Goal: Task Accomplishment & Management: Manage account settings

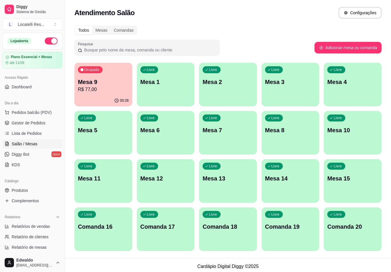
click at [85, 91] on p "R$ 77,00" at bounding box center [103, 89] width 51 height 7
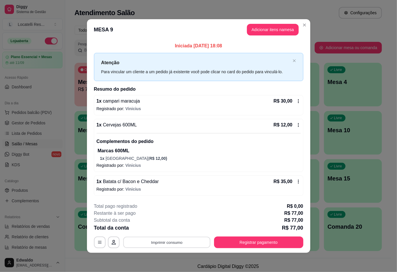
click at [169, 247] on button "Imprimir consumo" at bounding box center [166, 242] width 87 height 11
click at [167, 230] on button "IMPRESSORA pc" at bounding box center [168, 229] width 41 height 9
click at [285, 28] on button "Adicionar itens na mesa" at bounding box center [273, 30] width 52 height 12
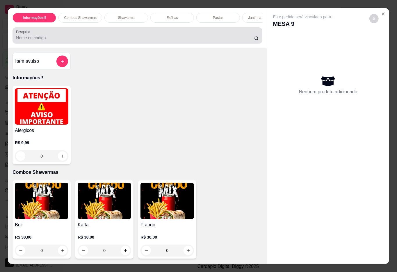
click at [80, 39] on input "Pesquisa" at bounding box center [135, 38] width 238 height 6
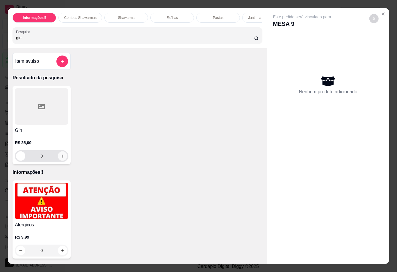
type input "gin"
click at [60, 158] on icon "increase-product-quantity" at bounding box center [62, 156] width 4 height 4
type input "1"
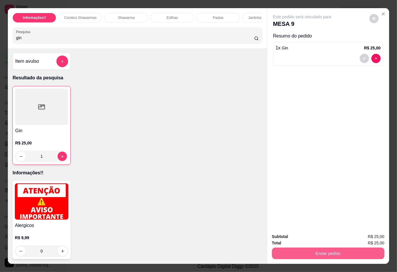
click at [278, 251] on button "Enviar pedido" at bounding box center [328, 254] width 112 height 12
click at [286, 237] on button "Não registrar e enviar pedido" at bounding box center [308, 236] width 60 height 11
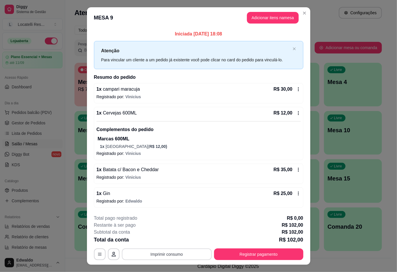
click at [151, 254] on button "Imprimir consumo" at bounding box center [167, 254] width 90 height 12
click at [153, 242] on button "IMPRESSORA pc" at bounding box center [165, 241] width 42 height 9
click at [223, 252] on button "Registrar pagamento" at bounding box center [258, 254] width 89 height 12
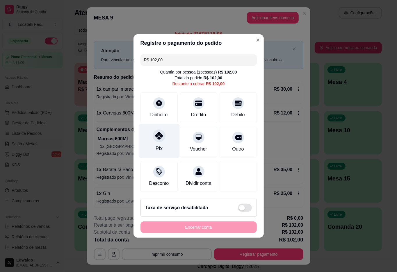
click at [165, 139] on div "Pix" at bounding box center [158, 141] width 41 height 34
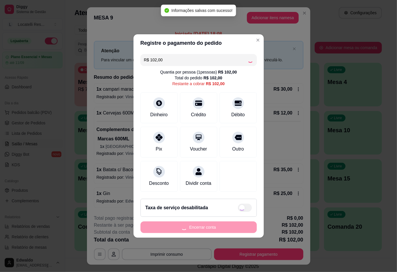
type input "R$ 0,00"
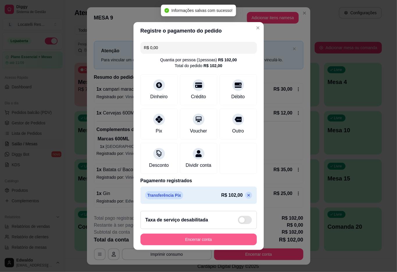
click at [212, 238] on button "Encerrar conta" at bounding box center [198, 240] width 116 height 12
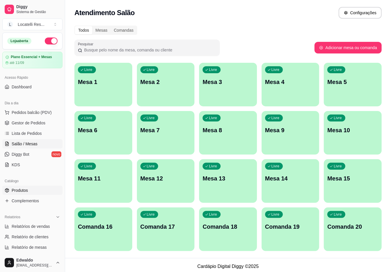
click at [22, 189] on span "Produtos" at bounding box center [20, 190] width 16 height 6
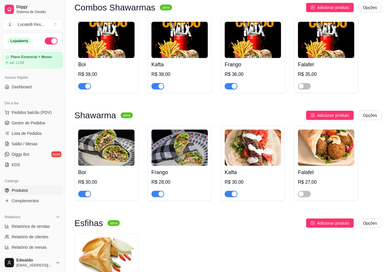
scroll to position [271, 0]
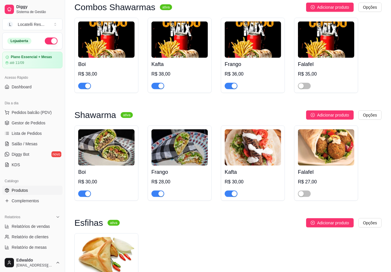
click at [232, 196] on div "button" at bounding box center [234, 193] width 5 height 5
click at [160, 88] on div "button" at bounding box center [160, 85] width 5 height 5
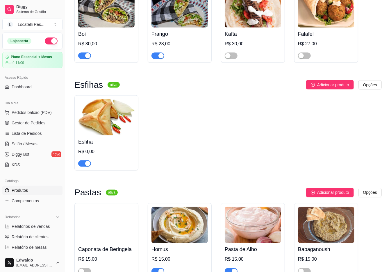
scroll to position [426, 0]
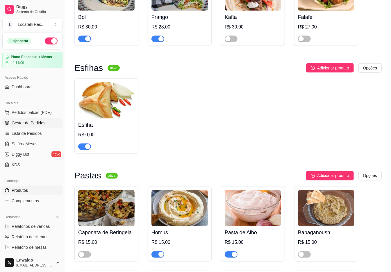
click at [37, 122] on span "Gestor de Pedidos" at bounding box center [29, 123] width 34 height 6
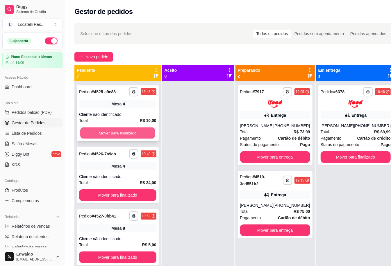
click at [135, 134] on button "Mover para finalizado" at bounding box center [117, 133] width 75 height 11
click at [133, 133] on button "Mover para finalizado" at bounding box center [117, 133] width 75 height 11
click at [133, 133] on button "Mover para finalizado" at bounding box center [117, 133] width 77 height 12
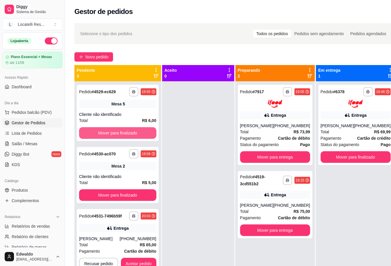
click at [133, 133] on button "Mover para finalizado" at bounding box center [117, 133] width 77 height 12
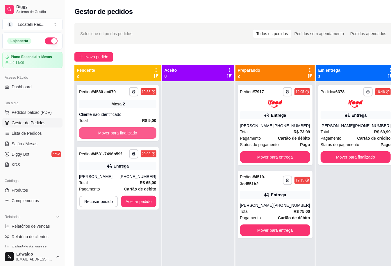
click at [133, 133] on button "Mover para finalizado" at bounding box center [117, 133] width 77 height 12
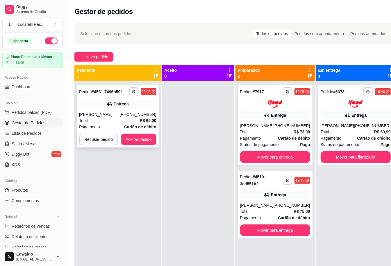
click at [134, 124] on span "Cartão de débito" at bounding box center [140, 127] width 32 height 6
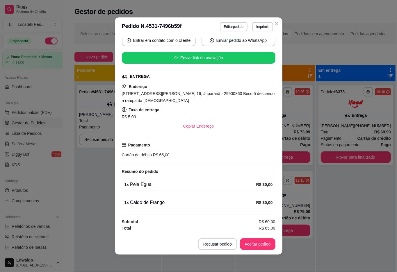
scroll to position [1, 0]
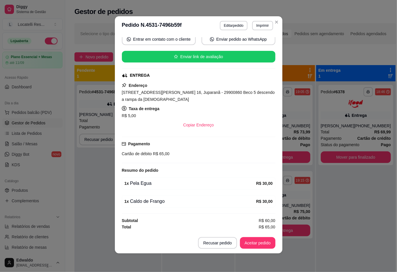
click at [254, 241] on button "Aceitar pedido" at bounding box center [257, 243] width 35 height 12
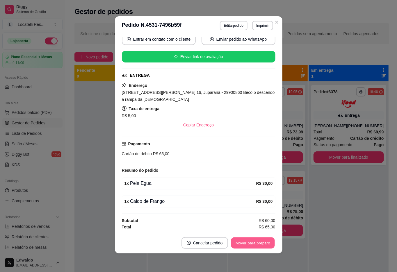
click at [244, 242] on button "Mover para preparo" at bounding box center [253, 242] width 44 height 11
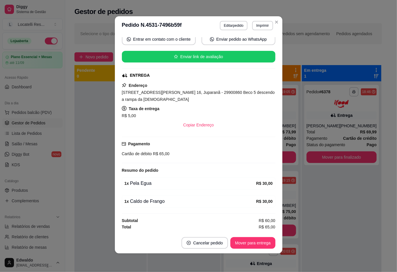
scroll to position [61, 0]
click at [256, 25] on button "Imprimir" at bounding box center [262, 25] width 20 height 9
click at [242, 43] on button "IMPRESSORA pc" at bounding box center [249, 45] width 41 height 9
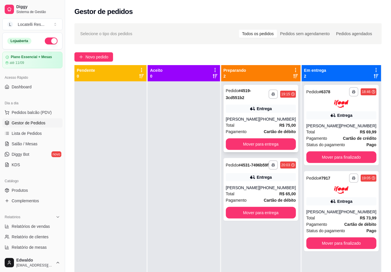
click at [255, 121] on div "[PERSON_NAME]" at bounding box center [242, 119] width 33 height 6
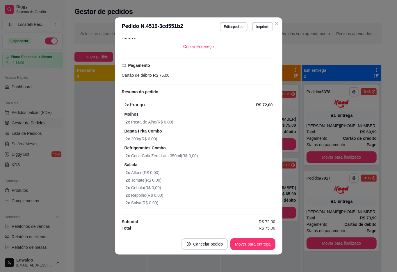
scroll to position [163, 0]
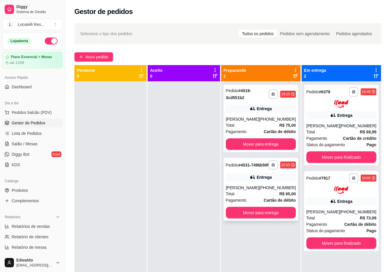
click at [249, 191] on div "[PERSON_NAME]" at bounding box center [242, 188] width 33 height 6
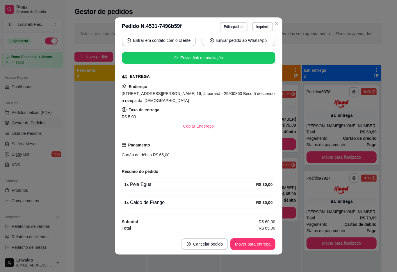
scroll to position [1, 0]
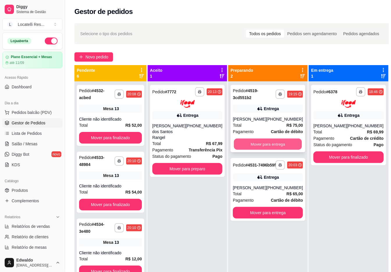
click at [253, 142] on button "Mover para entrega" at bounding box center [268, 144] width 68 height 11
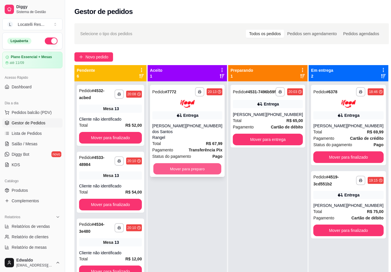
click at [178, 166] on button "Mover para preparo" at bounding box center [187, 168] width 68 height 11
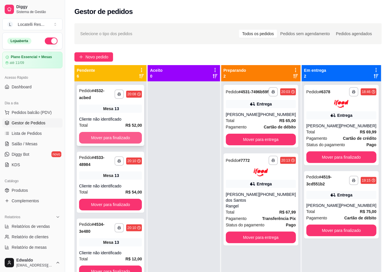
click at [110, 140] on button "Mover para finalizado" at bounding box center [110, 138] width 63 height 12
click at [110, 140] on div "**********" at bounding box center [110, 115] width 67 height 61
click at [110, 134] on button "Mover para finalizado" at bounding box center [110, 137] width 61 height 11
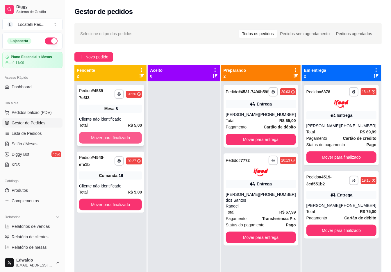
click at [107, 132] on button "Mover para finalizado" at bounding box center [110, 138] width 63 height 12
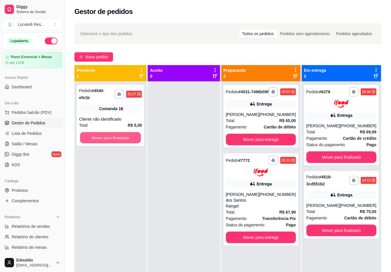
click at [107, 132] on button "Mover para finalizado" at bounding box center [110, 137] width 61 height 11
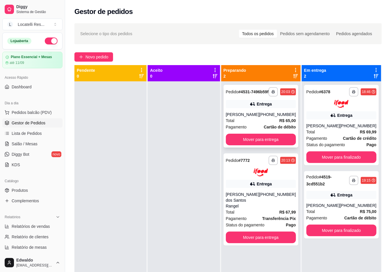
click at [248, 117] on div "[PERSON_NAME]" at bounding box center [242, 115] width 33 height 6
click at [259, 202] on div "[PERSON_NAME] dos Santos Rangel" at bounding box center [242, 199] width 33 height 17
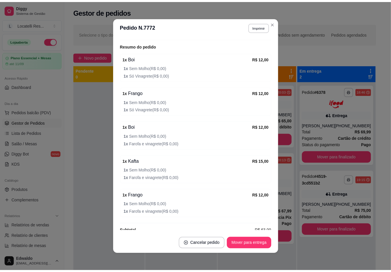
scroll to position [212, 0]
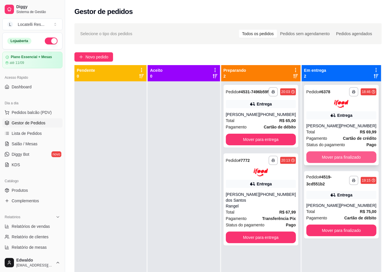
click at [348, 153] on button "Mover para finalizado" at bounding box center [341, 157] width 70 height 12
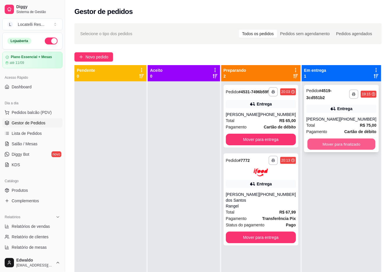
click at [347, 144] on button "Mover para finalizado" at bounding box center [341, 144] width 68 height 11
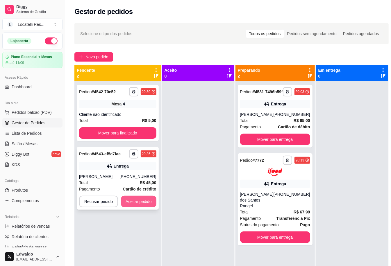
click at [141, 198] on button "Aceitar pedido" at bounding box center [138, 202] width 35 height 12
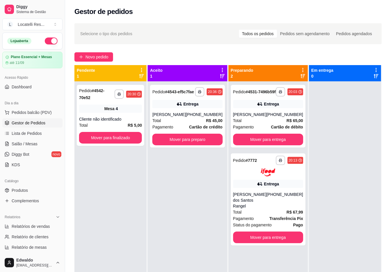
click at [131, 168] on div "**********" at bounding box center [110, 217] width 72 height 272
click at [205, 145] on button "Mover para preparo" at bounding box center [187, 140] width 70 height 12
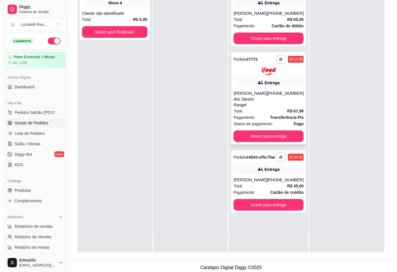
scroll to position [89, 0]
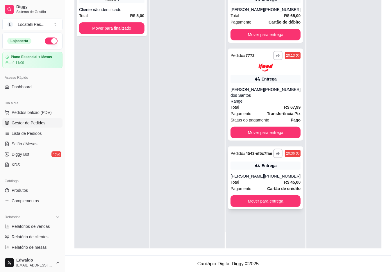
click at [247, 170] on div "Entrega" at bounding box center [265, 166] width 70 height 8
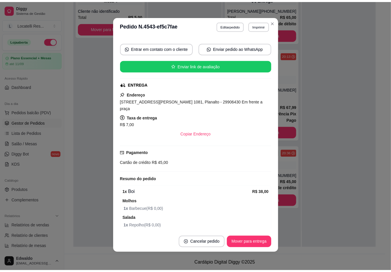
scroll to position [0, 0]
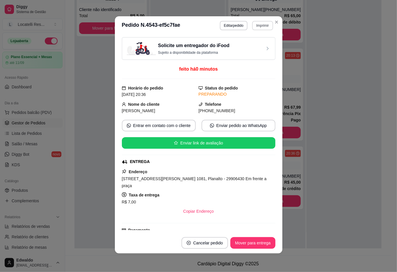
click at [255, 27] on button "Imprimir" at bounding box center [262, 25] width 21 height 9
click at [250, 48] on button "IMPRESSORA pc" at bounding box center [249, 45] width 42 height 9
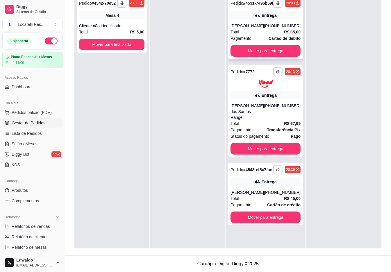
click at [278, 19] on div "Entrega" at bounding box center [265, 15] width 70 height 8
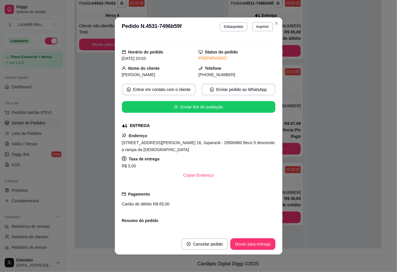
scroll to position [90, 0]
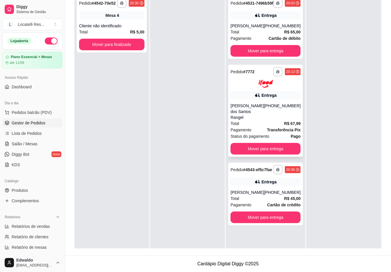
click at [258, 118] on div "[PERSON_NAME] dos Santos Rangel" at bounding box center [246, 111] width 33 height 17
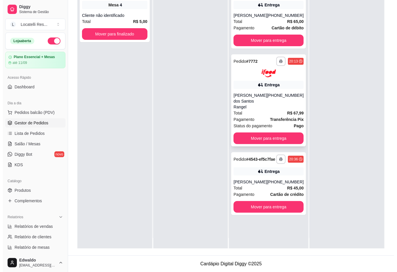
scroll to position [16, 0]
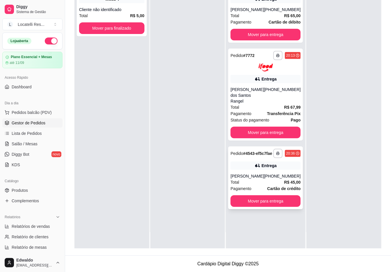
click at [263, 169] on div "Entrega" at bounding box center [269, 166] width 15 height 6
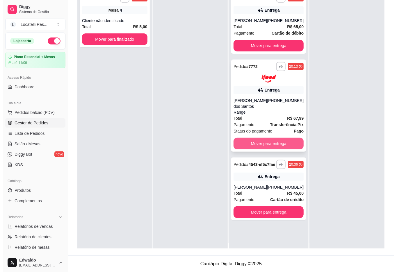
scroll to position [0, 0]
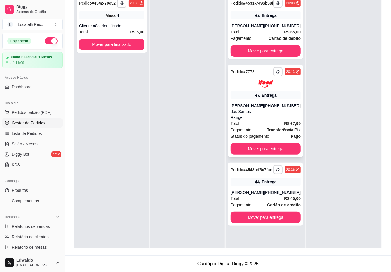
click at [257, 120] on div "[PERSON_NAME] dos Santos Rangel" at bounding box center [246, 111] width 33 height 17
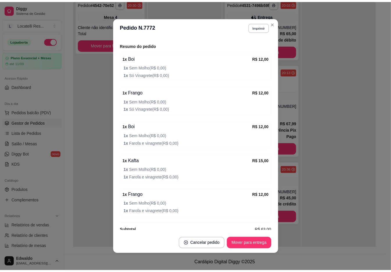
scroll to position [212, 0]
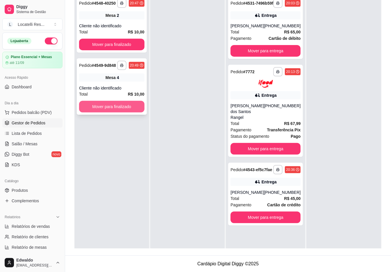
click at [123, 100] on div "**********" at bounding box center [112, 86] width 70 height 56
click at [120, 107] on button "Mover para finalizado" at bounding box center [111, 107] width 65 height 12
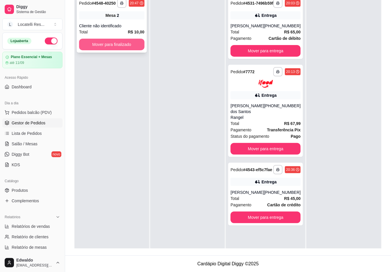
click at [117, 44] on button "Mover para finalizado" at bounding box center [111, 45] width 65 height 12
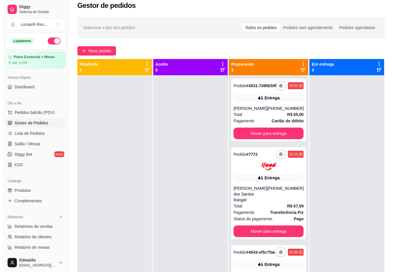
scroll to position [0, 0]
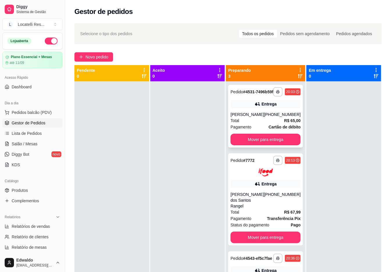
click at [254, 124] on div "Total R$ 65,00" at bounding box center [265, 120] width 70 height 6
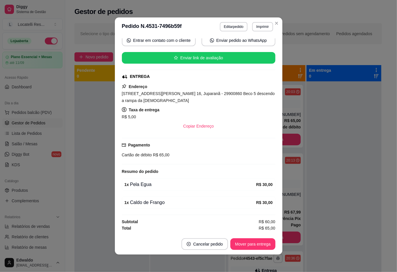
scroll to position [1, 0]
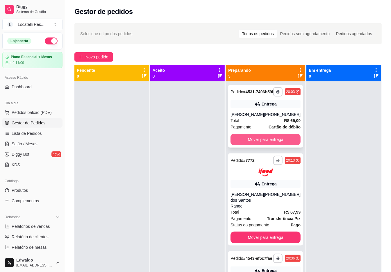
click at [268, 145] on button "Mover para entrega" at bounding box center [265, 140] width 70 height 12
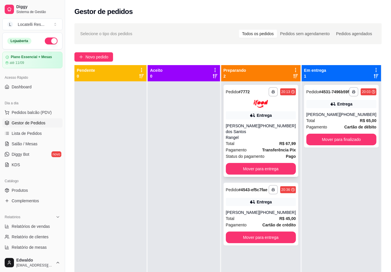
click at [255, 122] on div "**********" at bounding box center [260, 131] width 75 height 92
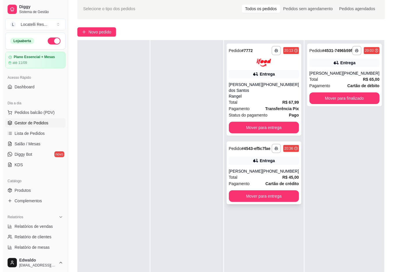
scroll to position [39, 0]
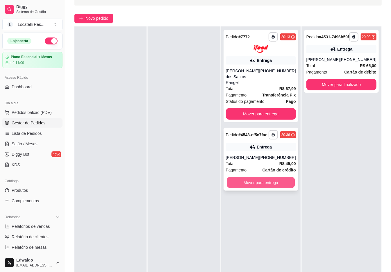
click at [261, 188] on button "Mover para entrega" at bounding box center [261, 182] width 68 height 11
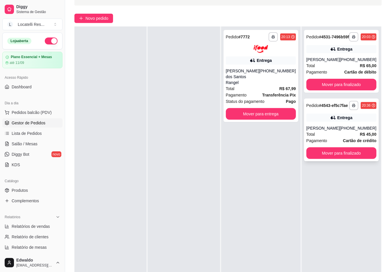
click at [325, 131] on div "[PERSON_NAME]" at bounding box center [322, 128] width 33 height 6
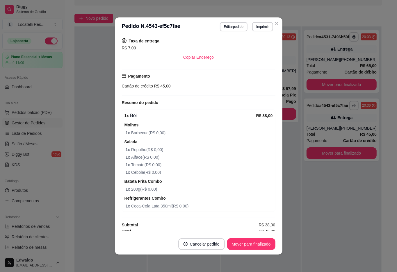
scroll to position [1, 0]
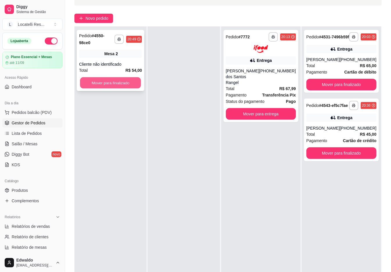
click at [119, 77] on button "Mover para finalizado" at bounding box center [110, 82] width 61 height 11
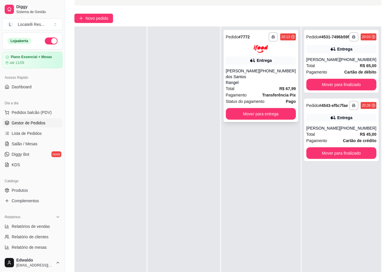
click at [251, 60] on div "Entrega" at bounding box center [261, 60] width 70 height 8
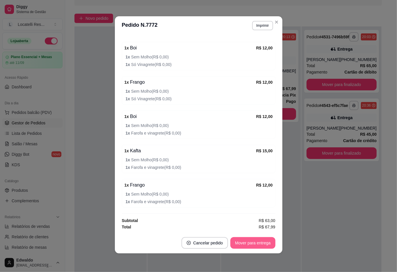
click at [249, 239] on button "Mover para entrega" at bounding box center [252, 243] width 45 height 12
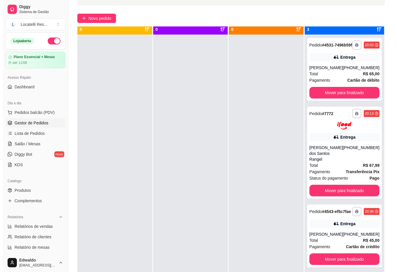
scroll to position [0, 0]
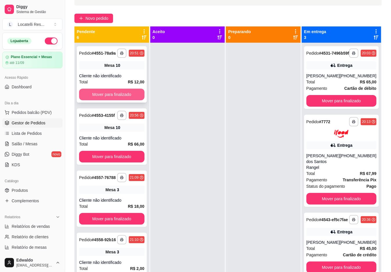
click at [114, 99] on button "Mover para finalizado" at bounding box center [111, 95] width 65 height 12
click at [114, 99] on button "Mover para finalizado" at bounding box center [111, 94] width 63 height 11
click at [114, 99] on button "Mover para finalizado" at bounding box center [111, 95] width 65 height 12
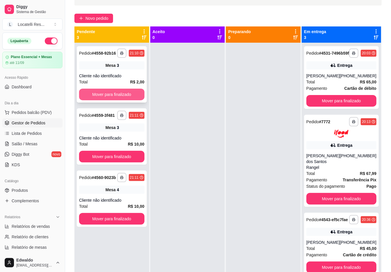
click at [113, 98] on button "Mover para finalizado" at bounding box center [111, 95] width 65 height 12
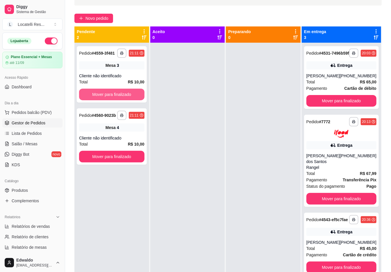
click at [112, 97] on button "Mover para finalizado" at bounding box center [111, 95] width 65 height 12
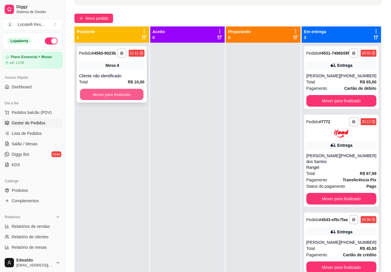
click at [111, 95] on button "Mover para finalizado" at bounding box center [111, 94] width 63 height 11
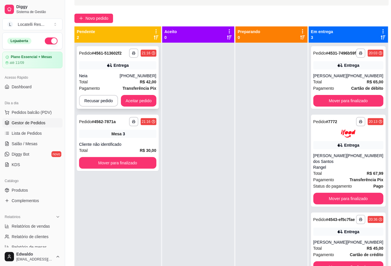
click at [108, 77] on div "Neia" at bounding box center [99, 76] width 41 height 6
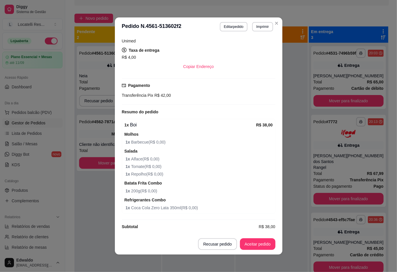
scroll to position [148, 0]
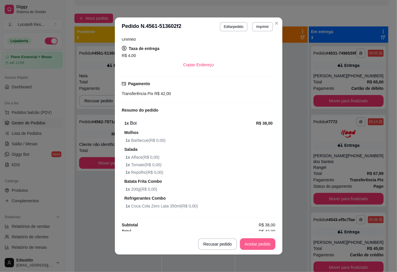
click at [265, 241] on button "Aceitar pedido" at bounding box center [257, 244] width 35 height 12
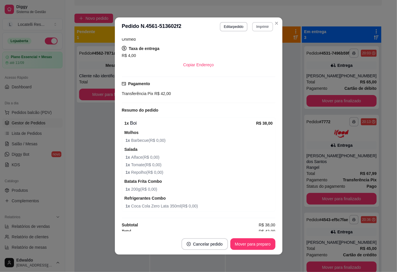
click at [264, 28] on button "Imprimir" at bounding box center [262, 26] width 21 height 9
click at [255, 48] on button "IMPRESSORA pc" at bounding box center [249, 46] width 42 height 9
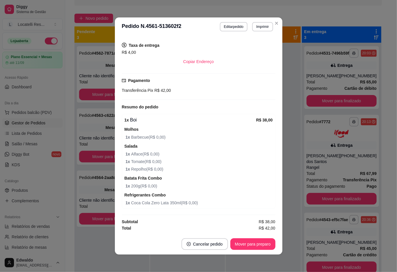
scroll to position [119, 0]
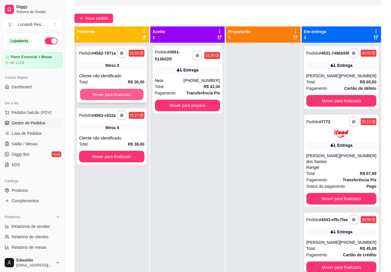
click at [127, 89] on button "Mover para finalizado" at bounding box center [111, 94] width 63 height 11
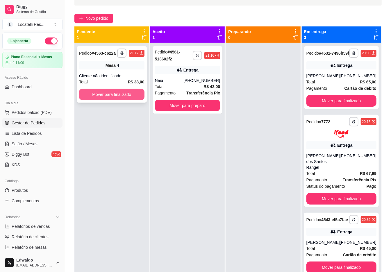
click at [126, 94] on button "Mover para finalizado" at bounding box center [111, 95] width 65 height 12
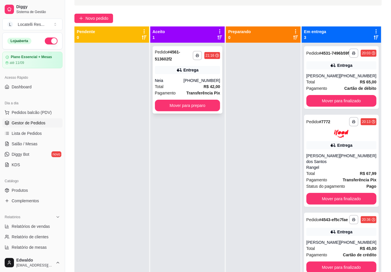
click at [184, 83] on div "Neia" at bounding box center [169, 81] width 29 height 6
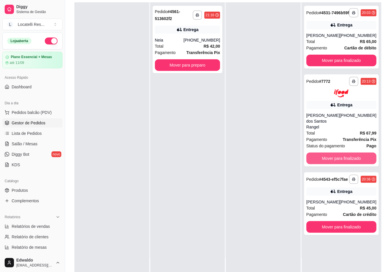
scroll to position [89, 0]
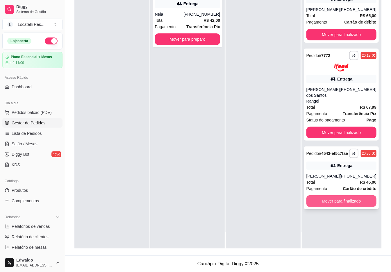
click at [322, 207] on button "Mover para finalizado" at bounding box center [341, 201] width 70 height 12
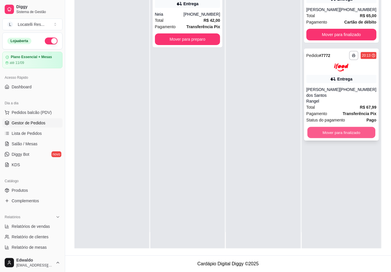
click at [320, 138] on button "Mover para finalizado" at bounding box center [341, 132] width 68 height 11
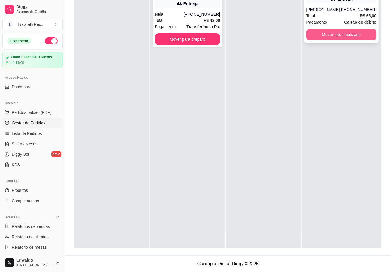
click at [320, 40] on button "Mover para finalizado" at bounding box center [341, 35] width 70 height 12
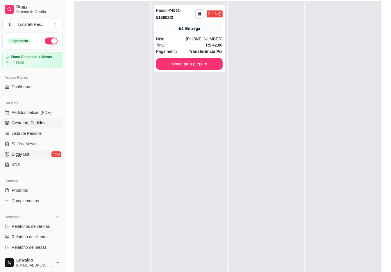
scroll to position [50, 0]
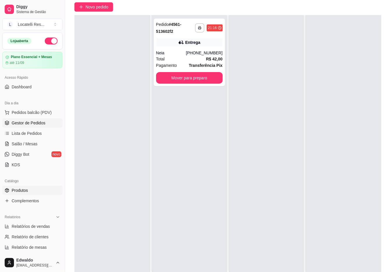
drag, startPoint x: 18, startPoint y: 190, endPoint x: 0, endPoint y: 106, distance: 85.3
click at [17, 189] on span "Produtos" at bounding box center [20, 190] width 16 height 6
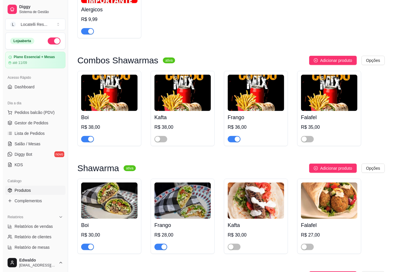
scroll to position [232, 0]
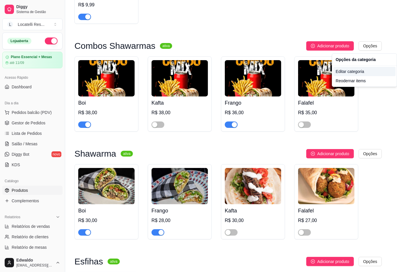
click at [361, 70] on div "Editar categoria" at bounding box center [364, 71] width 62 height 9
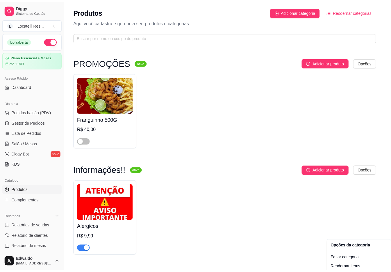
scroll to position [144, 0]
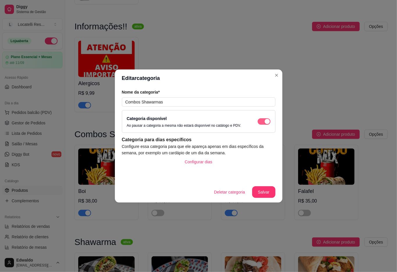
click at [264, 124] on span "button" at bounding box center [263, 121] width 13 height 6
click at [264, 192] on button "Salvar" at bounding box center [263, 192] width 23 height 11
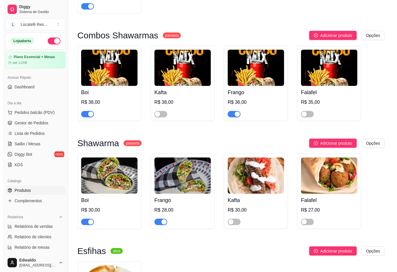
scroll to position [260, 0]
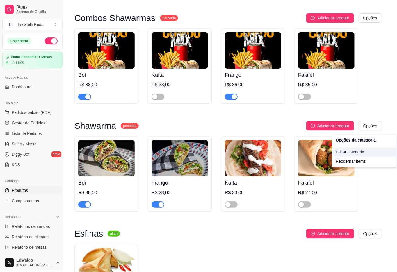
click at [345, 150] on div "Editar categoria" at bounding box center [364, 151] width 62 height 9
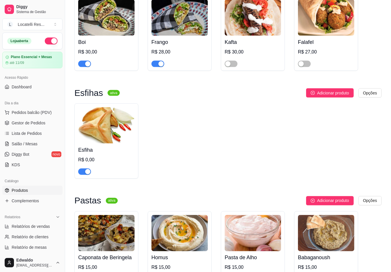
scroll to position [407, 0]
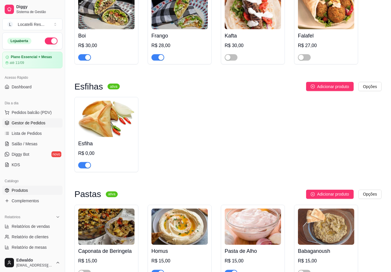
click at [27, 124] on span "Gestor de Pedidos" at bounding box center [29, 123] width 34 height 6
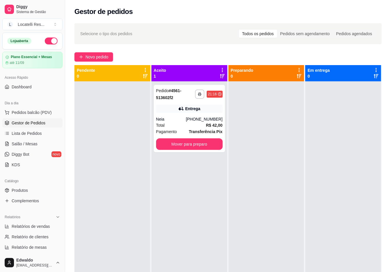
click at [34, 121] on span "Gestor de Pedidos" at bounding box center [29, 123] width 34 height 6
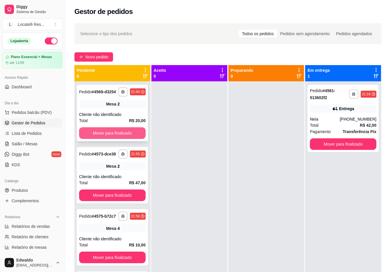
click at [98, 135] on button "Mover para finalizado" at bounding box center [112, 133] width 67 height 12
click at [101, 137] on button "Mover para finalizado" at bounding box center [112, 133] width 67 height 12
click at [101, 137] on button "Mover para finalizado" at bounding box center [112, 133] width 65 height 11
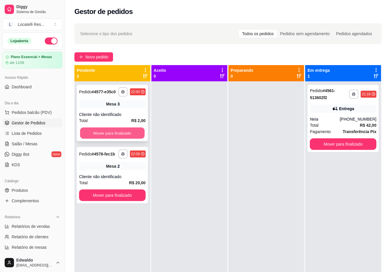
click at [105, 137] on button "Mover para finalizado" at bounding box center [112, 133] width 65 height 11
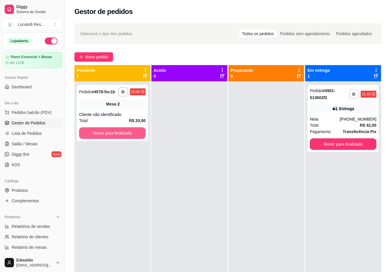
click at [106, 136] on button "Mover para finalizado" at bounding box center [112, 133] width 67 height 12
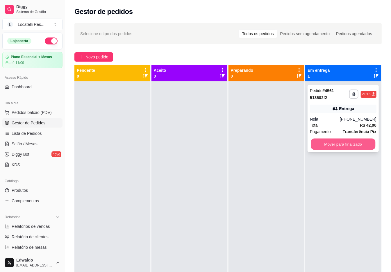
click at [349, 148] on button "Mover para finalizado" at bounding box center [343, 144] width 65 height 11
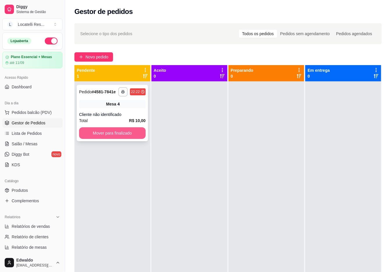
click at [94, 135] on button "Mover para finalizado" at bounding box center [112, 133] width 67 height 12
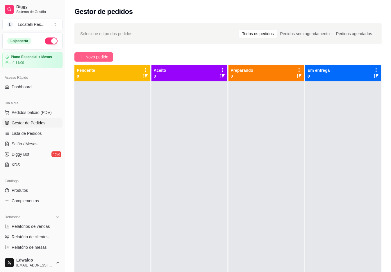
click at [90, 60] on span "Novo pedido" at bounding box center [96, 57] width 23 height 6
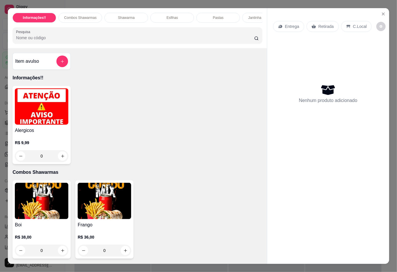
click at [34, 70] on div "Item avulso" at bounding box center [41, 61] width 58 height 17
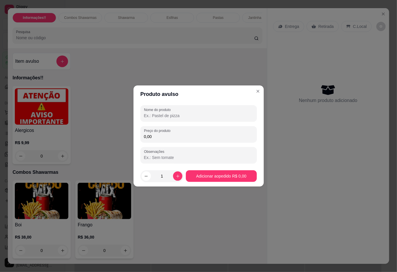
click at [192, 113] on input "Nome do produto" at bounding box center [198, 116] width 109 height 6
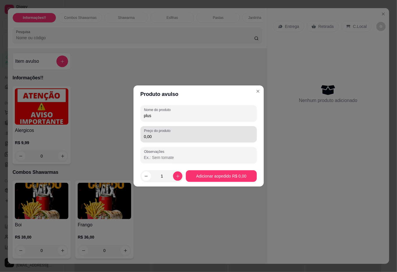
type input "plus"
click at [164, 135] on input "0,00" at bounding box center [198, 137] width 109 height 6
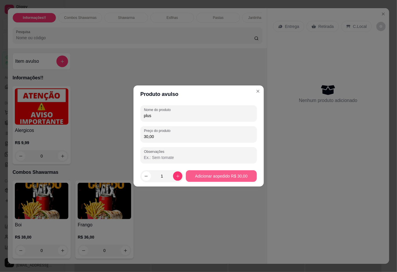
type input "30,00"
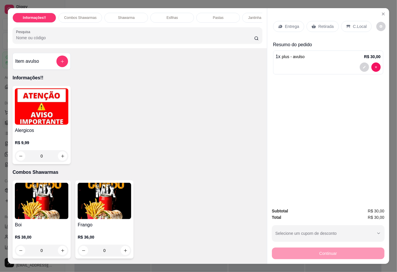
click at [292, 24] on p "Entrega" at bounding box center [292, 27] width 14 height 6
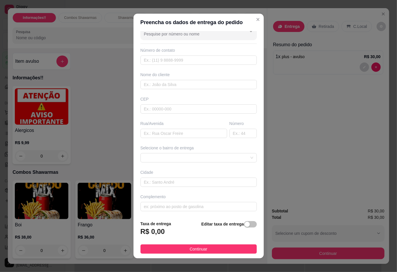
scroll to position [12, 0]
click at [232, 154] on span at bounding box center [198, 156] width 109 height 9
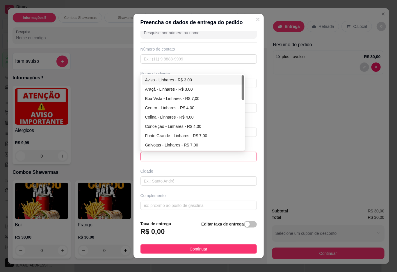
click at [178, 82] on div "Aviso - Linhares - R$ 3,00" at bounding box center [192, 80] width 95 height 6
type input "Linhares"
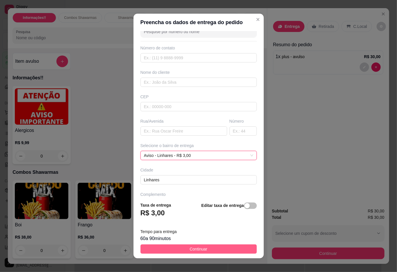
click at [192, 248] on span "Continuar" at bounding box center [198, 249] width 18 height 6
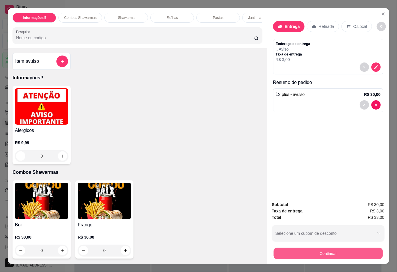
click at [329, 248] on button "Continuar" at bounding box center [327, 253] width 109 height 11
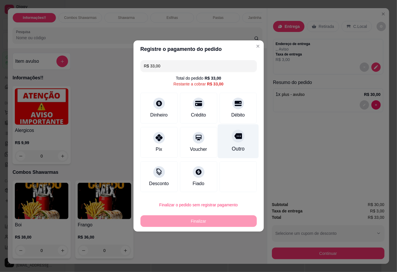
click at [236, 144] on div "Outro" at bounding box center [237, 141] width 41 height 34
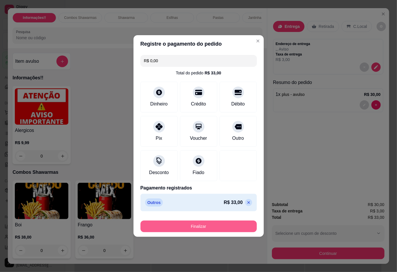
click at [208, 227] on button "Finalizar" at bounding box center [198, 227] width 116 height 12
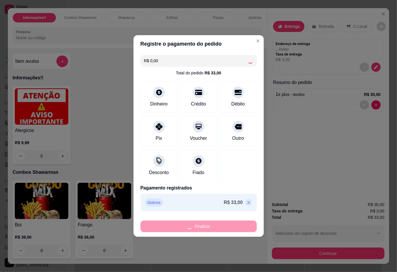
type input "-R$ 33,00"
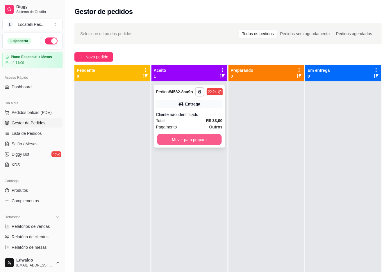
click at [180, 138] on button "Mover para preparo" at bounding box center [189, 139] width 65 height 11
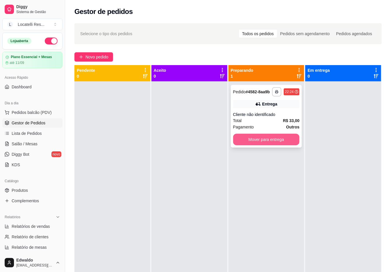
click at [262, 137] on button "Mover para entrega" at bounding box center [266, 140] width 67 height 12
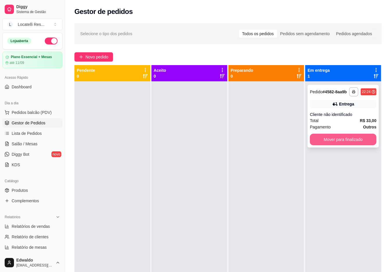
click at [334, 139] on button "Mover para finalizado" at bounding box center [343, 140] width 67 height 12
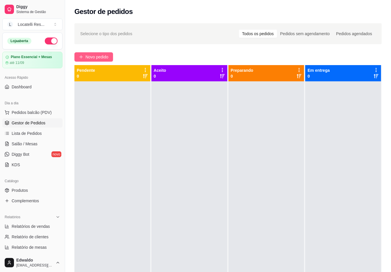
click at [101, 58] on span "Novo pedido" at bounding box center [96, 57] width 23 height 6
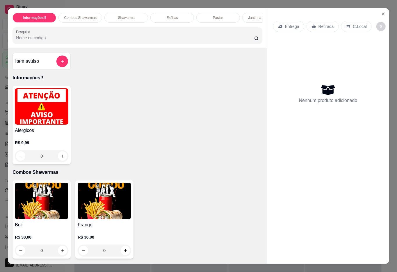
click at [48, 64] on div "Item avulso" at bounding box center [41, 61] width 53 height 12
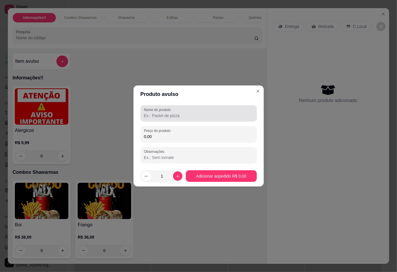
click at [178, 119] on div at bounding box center [198, 114] width 109 height 12
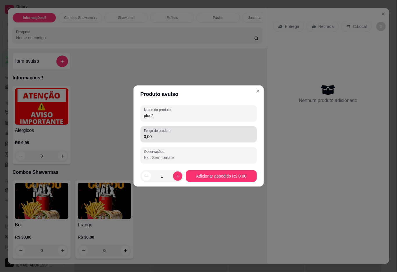
type input "plus2"
click at [155, 134] on input "0,00" at bounding box center [198, 137] width 109 height 6
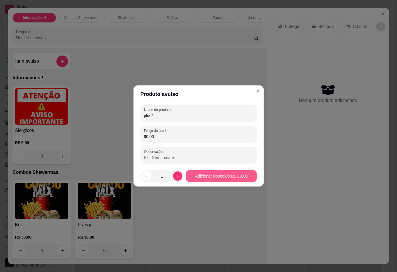
type input "80,00"
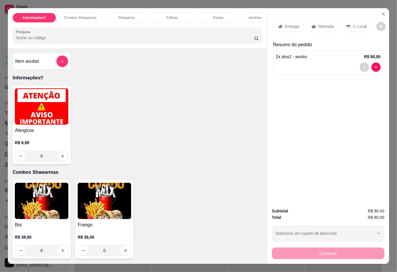
click at [297, 25] on div "Entrega" at bounding box center [288, 26] width 31 height 11
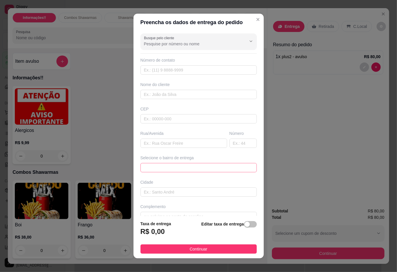
click at [219, 171] on span at bounding box center [198, 167] width 109 height 9
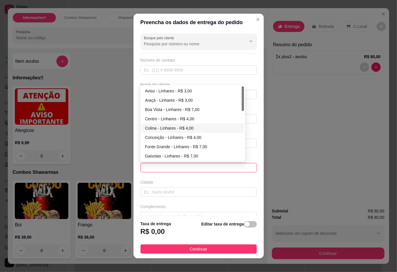
scroll to position [39, 0]
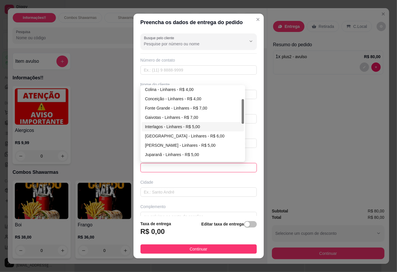
click at [177, 126] on div "Interlagos - Linhares - R$ 5,00" at bounding box center [192, 126] width 95 height 6
type input "Linhares"
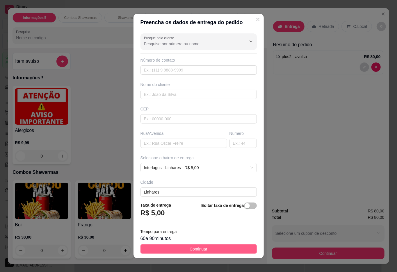
click at [208, 246] on button "Continuar" at bounding box center [198, 248] width 116 height 9
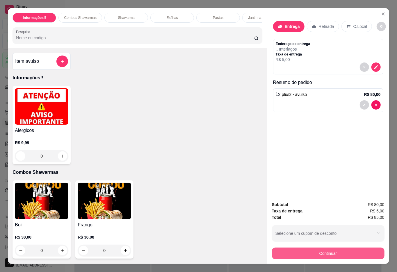
click at [317, 251] on button "Continuar" at bounding box center [328, 254] width 112 height 12
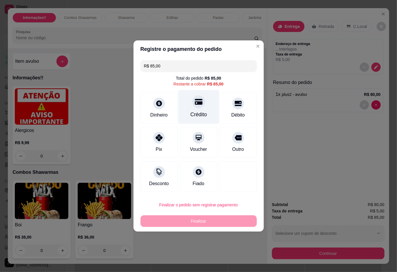
click at [194, 104] on icon at bounding box center [198, 102] width 8 height 6
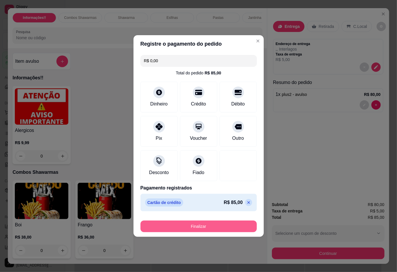
click at [199, 228] on button "Finalizar" at bounding box center [198, 227] width 116 height 12
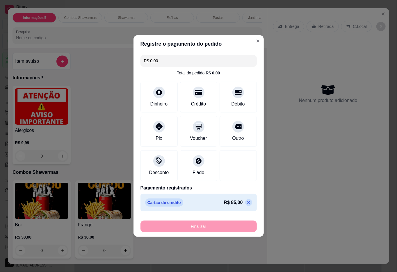
type input "-R$ 85,00"
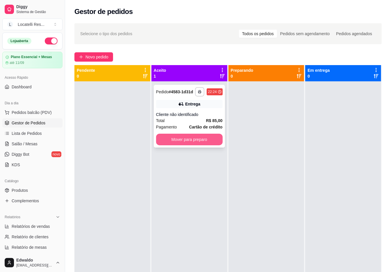
click at [182, 140] on button "Mover para preparo" at bounding box center [189, 140] width 67 height 12
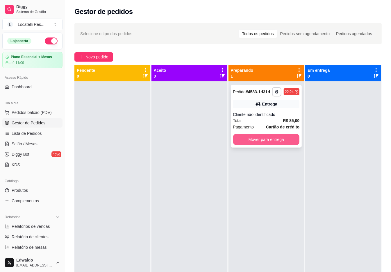
click at [275, 137] on button "Mover para entrega" at bounding box center [266, 140] width 67 height 12
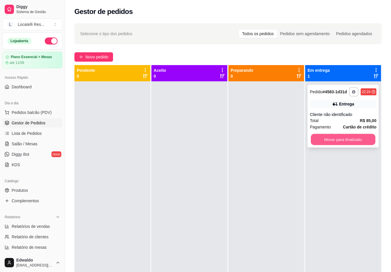
click at [330, 139] on button "Mover para finalizado" at bounding box center [343, 139] width 65 height 11
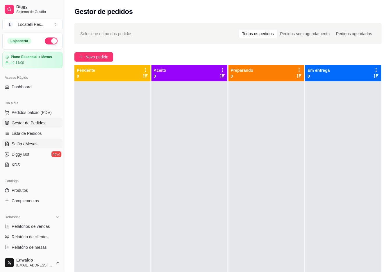
click at [24, 143] on span "Salão / Mesas" at bounding box center [25, 144] width 26 height 6
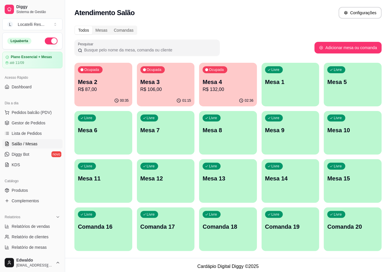
click at [105, 89] on p "R$ 87,00" at bounding box center [103, 89] width 51 height 7
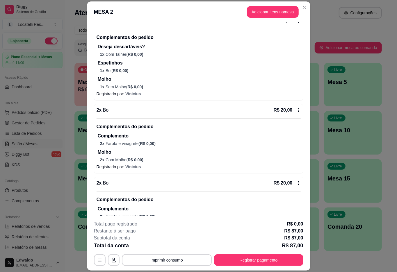
scroll to position [153, 0]
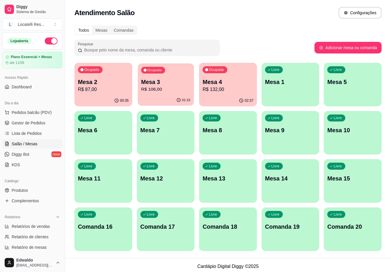
click at [158, 92] on p "R$ 106,00" at bounding box center [165, 89] width 49 height 7
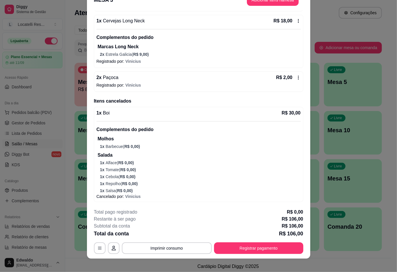
scroll to position [17, 0]
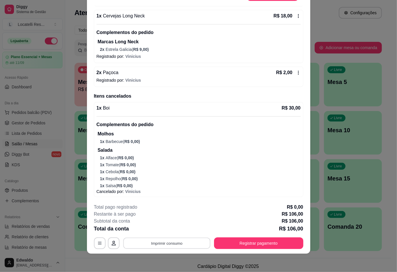
click at [174, 240] on button "Imprimir consumo" at bounding box center [166, 243] width 87 height 11
click at [176, 228] on button "IMPRESSORA pc" at bounding box center [165, 229] width 41 height 9
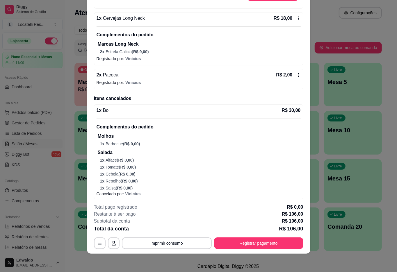
scroll to position [389, 0]
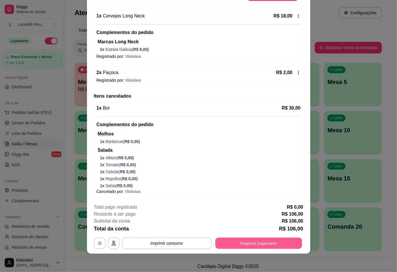
click at [246, 243] on button "Registrar pagamento" at bounding box center [258, 243] width 87 height 11
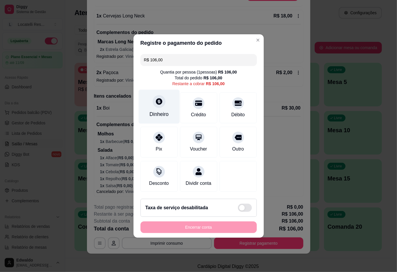
click at [149, 105] on div "Dinheiro" at bounding box center [158, 107] width 41 height 34
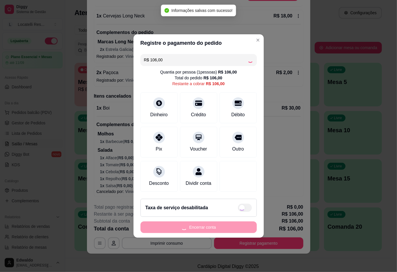
type input "R$ 0,00"
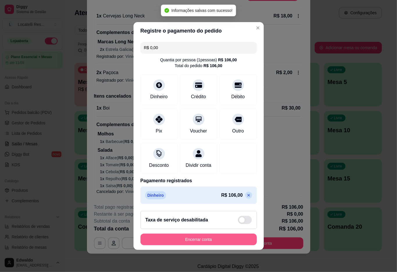
click at [209, 235] on footer "Taxa de serviço desabilitada Encerrar conta" at bounding box center [198, 228] width 130 height 44
click at [193, 242] on button "Encerrar conta" at bounding box center [198, 239] width 113 height 11
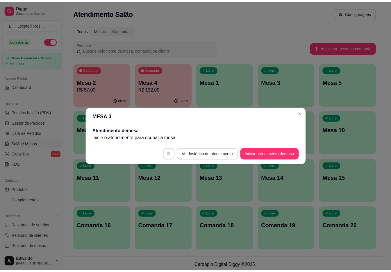
scroll to position [0, 0]
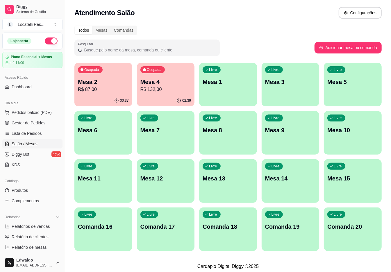
click at [47, 40] on button "button" at bounding box center [51, 40] width 13 height 7
click at [40, 192] on link "Produtos" at bounding box center [32, 190] width 60 height 9
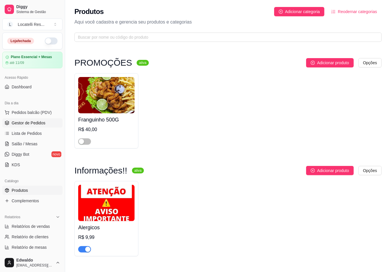
click at [25, 121] on span "Gestor de Pedidos" at bounding box center [29, 123] width 34 height 6
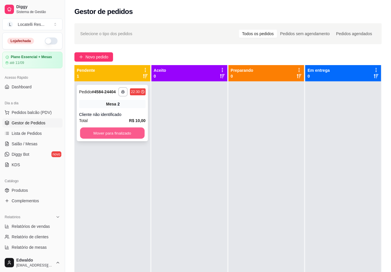
click at [113, 136] on button "Mover para finalizado" at bounding box center [112, 133] width 65 height 11
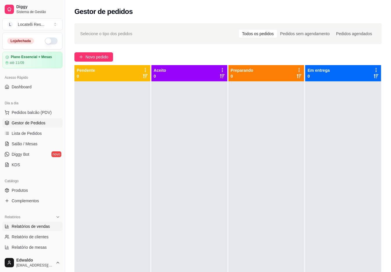
click at [37, 224] on span "Relatórios de vendas" at bounding box center [31, 226] width 38 height 6
select select "ALL"
select select "0"
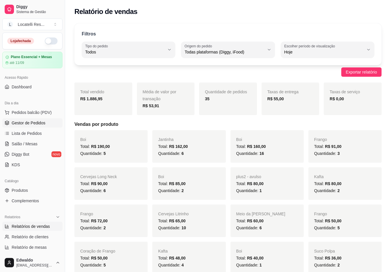
click at [25, 125] on span "Gestor de Pedidos" at bounding box center [29, 123] width 34 height 6
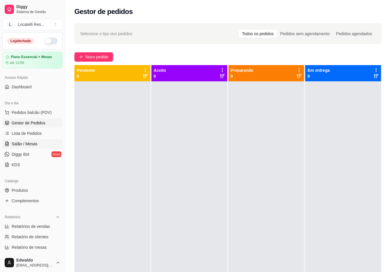
click at [26, 146] on span "Salão / Mesas" at bounding box center [25, 144] width 26 height 6
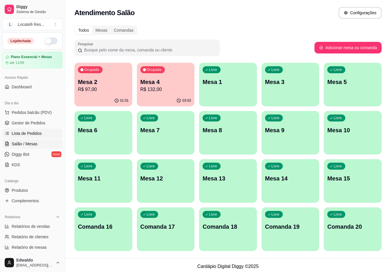
click at [16, 131] on span "Lista de Pedidos" at bounding box center [27, 133] width 30 height 6
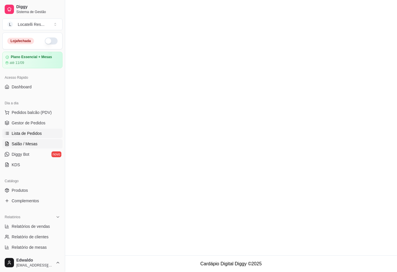
click at [18, 144] on span "Salão / Mesas" at bounding box center [25, 144] width 26 height 6
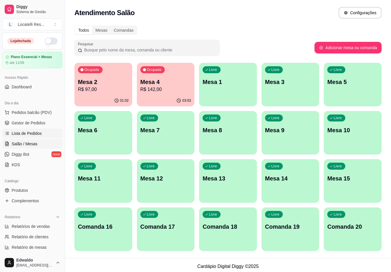
click at [20, 134] on span "Lista de Pedidos" at bounding box center [27, 133] width 30 height 6
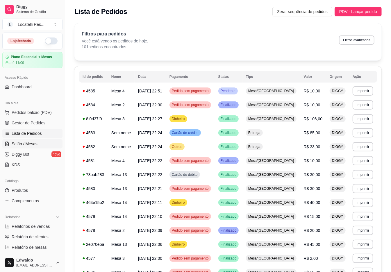
click at [22, 142] on span "Salão / Mesas" at bounding box center [25, 144] width 26 height 6
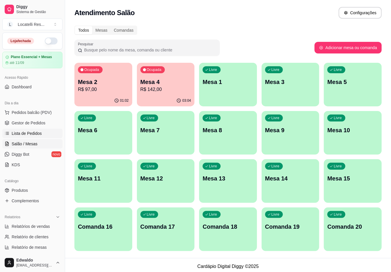
click at [23, 134] on span "Lista de Pedidos" at bounding box center [27, 133] width 30 height 6
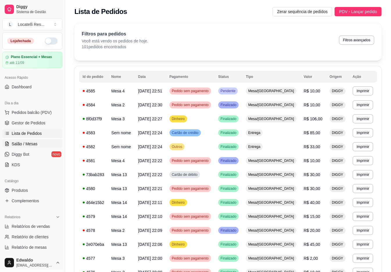
click at [24, 142] on span "Salão / Mesas" at bounding box center [25, 144] width 26 height 6
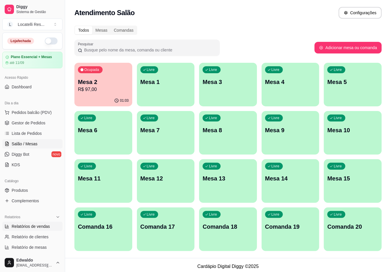
click at [33, 227] on span "Relatórios de vendas" at bounding box center [31, 226] width 38 height 6
select select "ALL"
select select "0"
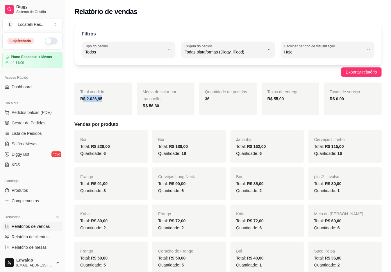
drag, startPoint x: 101, startPoint y: 101, endPoint x: 84, endPoint y: 112, distance: 21.0
click at [81, 101] on strong "R$ 2.026,95" at bounding box center [91, 98] width 22 height 5
click at [227, 62] on body "Diggy Sistema de Gestão L Locatelli Res ... Loja fechada Plano Essencial + Mesa…" at bounding box center [195, 136] width 391 height 272
click at [223, 55] on div "Todas plataformas (Diggy, iFood)" at bounding box center [225, 50] width 80 height 12
click at [194, 86] on span "iFood" at bounding box center [224, 85] width 75 height 6
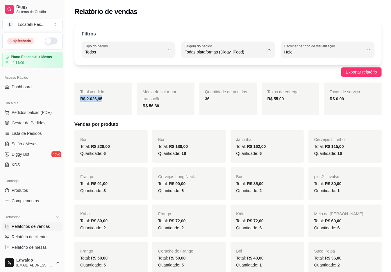
type input "IFOOD"
select select "IFOOD"
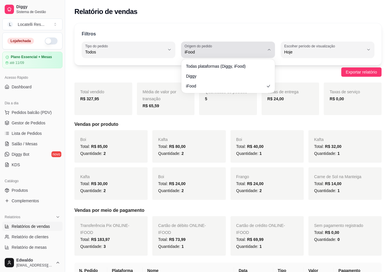
click at [209, 54] on span "iFood" at bounding box center [225, 52] width 80 height 6
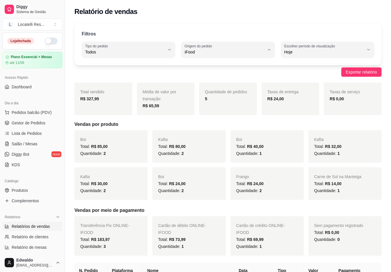
click at [207, 74] on span "Diggy" at bounding box center [224, 76] width 75 height 6
type input "DIGGY"
select select "DIGGY"
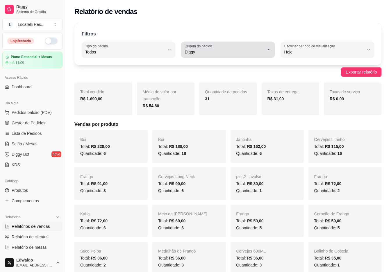
click at [209, 49] on span "Diggy" at bounding box center [225, 52] width 80 height 6
click at [217, 64] on span "Todas plataformas (Diggy, iFood)" at bounding box center [224, 66] width 75 height 6
type input "ALL"
select select "ALL"
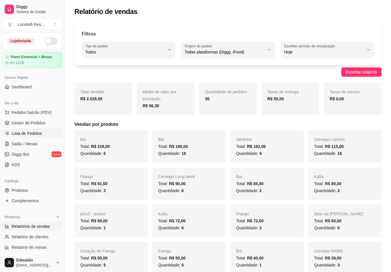
click at [33, 134] on span "Lista de Pedidos" at bounding box center [27, 133] width 30 height 6
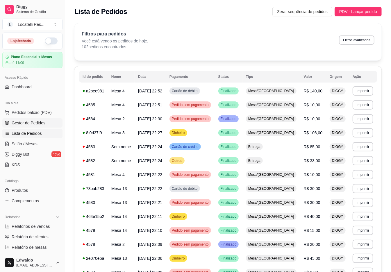
click at [32, 121] on span "Gestor de Pedidos" at bounding box center [29, 123] width 34 height 6
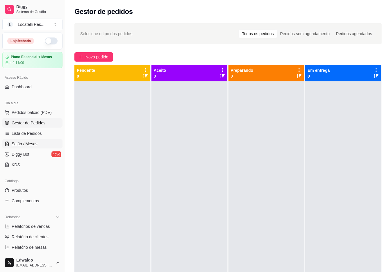
click at [24, 144] on span "Salão / Mesas" at bounding box center [25, 144] width 26 height 6
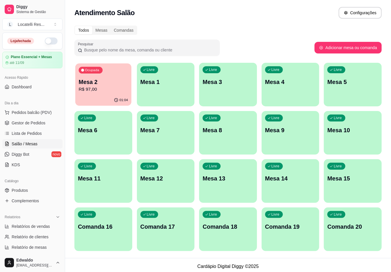
click at [108, 94] on div "Ocupada Mesa 2 R$ 97,00" at bounding box center [103, 78] width 56 height 31
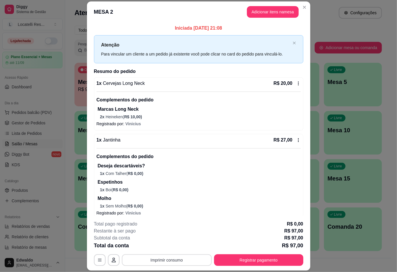
click at [173, 258] on button "Imprimir consumo" at bounding box center [167, 260] width 90 height 12
click at [175, 248] on button "IMPRESSORA pc" at bounding box center [165, 246] width 41 height 9
click at [244, 262] on button "Registrar pagamento" at bounding box center [258, 260] width 89 height 12
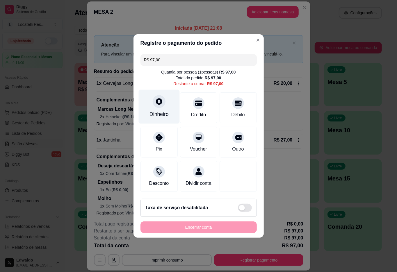
click at [167, 95] on div "Dinheiro" at bounding box center [158, 107] width 41 height 34
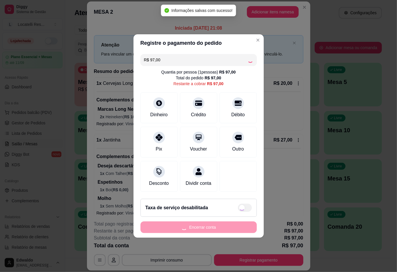
type input "R$ 0,00"
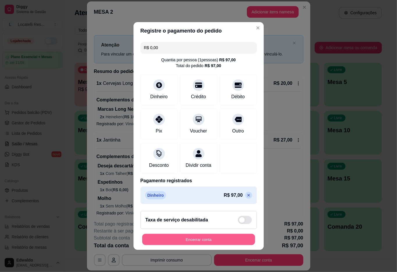
click at [191, 243] on button "Encerrar conta" at bounding box center [198, 239] width 113 height 11
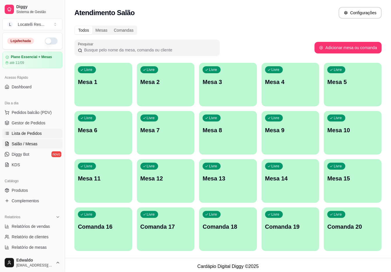
click at [28, 131] on span "Lista de Pedidos" at bounding box center [27, 133] width 30 height 6
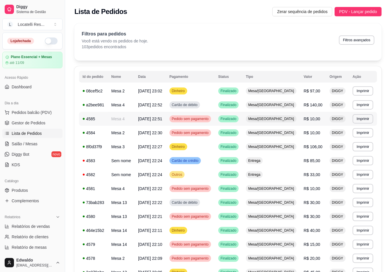
click at [271, 116] on div "Mesa/[GEOGRAPHIC_DATA]" at bounding box center [271, 118] width 51 height 7
click at [210, 135] on span "Pedido sem pagamento" at bounding box center [190, 132] width 39 height 5
click at [209, 119] on span "Pedido sem pagamento" at bounding box center [190, 119] width 39 height 5
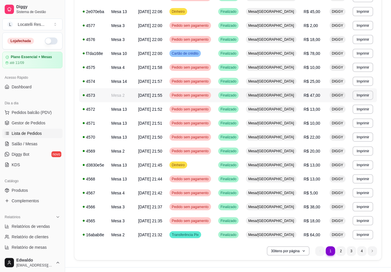
scroll to position [273, 0]
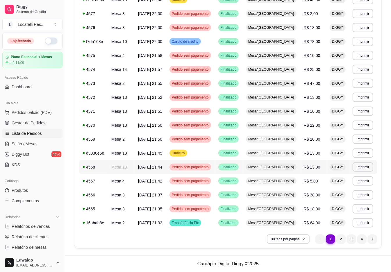
click at [201, 166] on span "Pedido sem pagamento" at bounding box center [190, 167] width 39 height 5
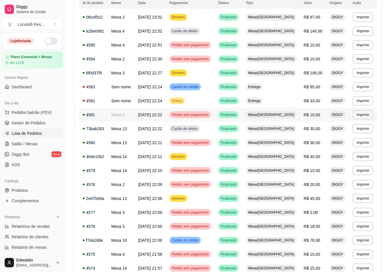
scroll to position [77, 0]
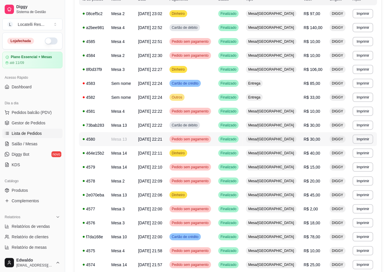
click at [208, 136] on div "Pedido sem pagamento" at bounding box center [190, 139] width 42 height 7
click at [207, 165] on span "Pedido sem pagamento" at bounding box center [190, 167] width 39 height 5
click at [205, 179] on span "Pedido sem pagamento" at bounding box center [190, 181] width 39 height 5
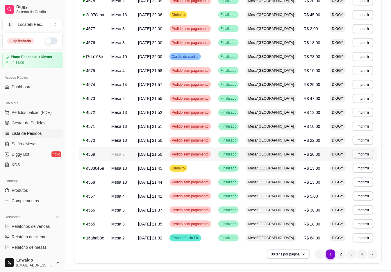
scroll to position [273, 0]
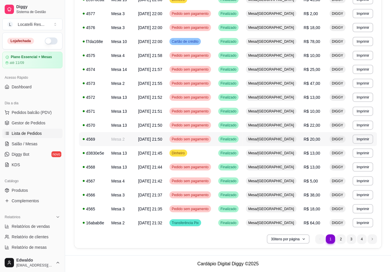
click at [207, 142] on div "Pedido sem pagamento" at bounding box center [190, 139] width 42 height 7
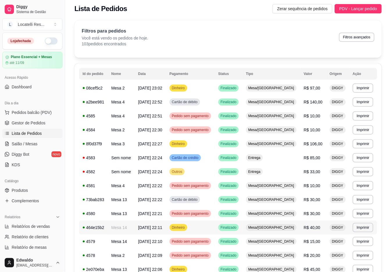
scroll to position [0, 0]
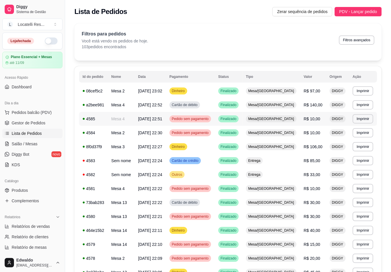
click at [210, 120] on span "Pedido sem pagamento" at bounding box center [190, 119] width 39 height 5
click at [33, 223] on link "Relatórios de vendas" at bounding box center [32, 226] width 60 height 9
select select "ALL"
select select "0"
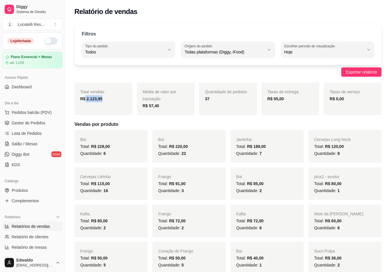
drag, startPoint x: 85, startPoint y: 99, endPoint x: 105, endPoint y: 99, distance: 20.1
click at [105, 99] on div "R$ 2.123,95" at bounding box center [103, 98] width 46 height 7
click at [109, 102] on div "R$ 2.123,95" at bounding box center [103, 98] width 46 height 7
drag, startPoint x: 86, startPoint y: 101, endPoint x: 105, endPoint y: 99, distance: 18.9
click at [105, 99] on div "R$ 2.123,95" at bounding box center [103, 98] width 46 height 7
